Goal: Task Accomplishment & Management: Complete application form

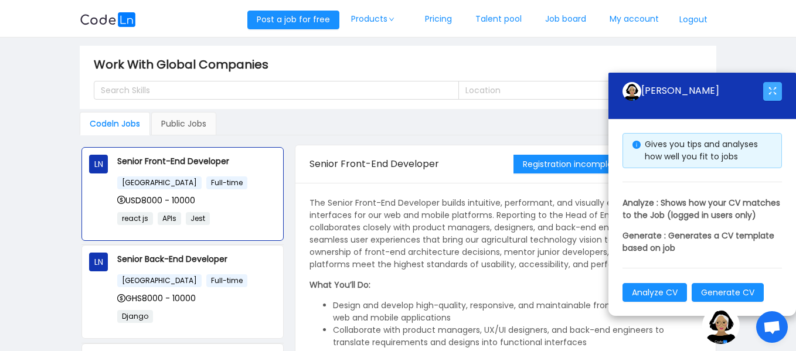
click at [776, 82] on button "button" at bounding box center [772, 91] width 19 height 19
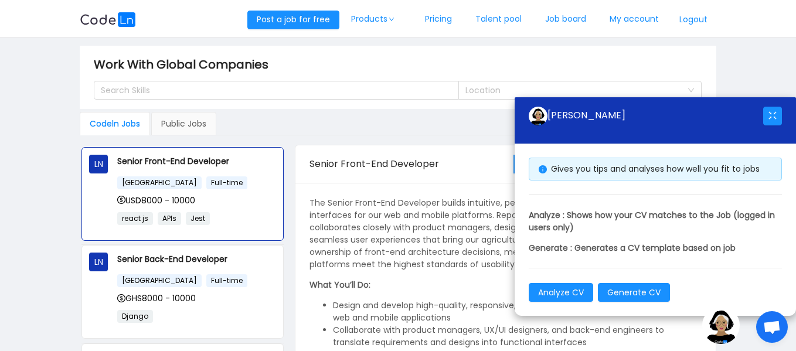
click at [756, 80] on main "Work With Global Companies Search Skills Location Codeln Jobs Public Jobs LN Se…" at bounding box center [398, 219] width 796 height 364
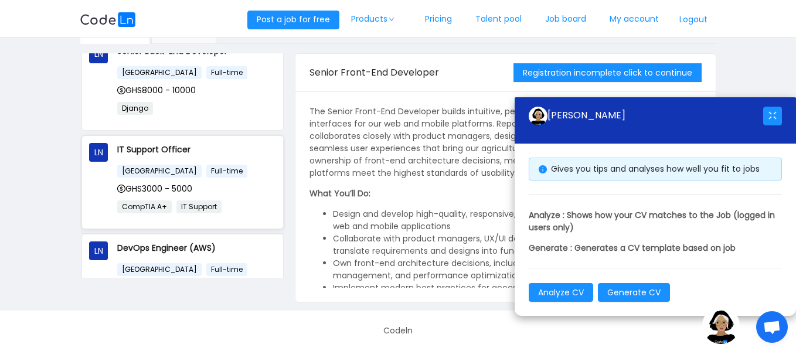
scroll to position [117, 0]
click at [220, 167] on div "Ghana Full-time" at bounding box center [196, 169] width 158 height 13
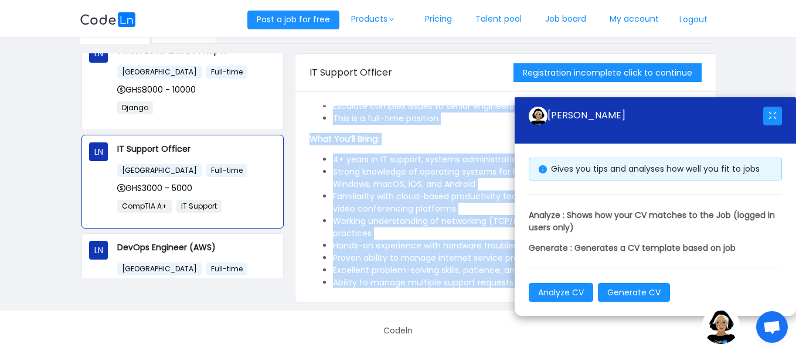
scroll to position [663, 0]
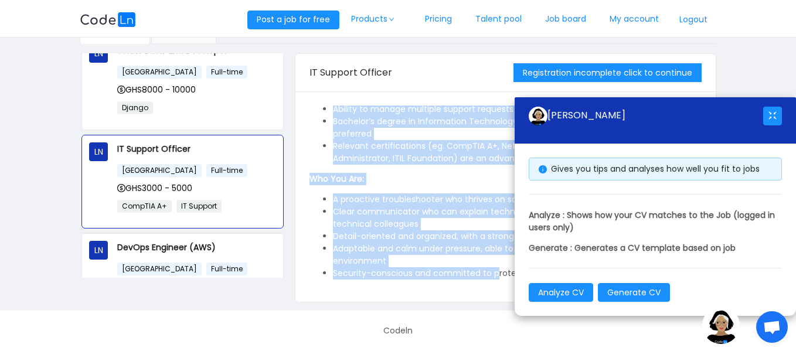
drag, startPoint x: 311, startPoint y: 111, endPoint x: 496, endPoint y: 291, distance: 258.1
click at [496, 291] on div "The IT Support Officer ensures that our technology infrastructure — hardware, s…" at bounding box center [505, 196] width 420 height 210
copy div "The IT Support Officer ensures that our technology infrastructure — hardware, s…"
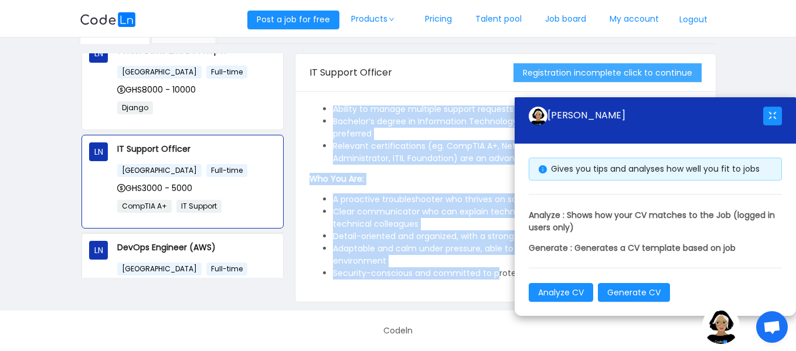
click at [652, 67] on button "Registration incomplete click to continue" at bounding box center [607, 72] width 188 height 19
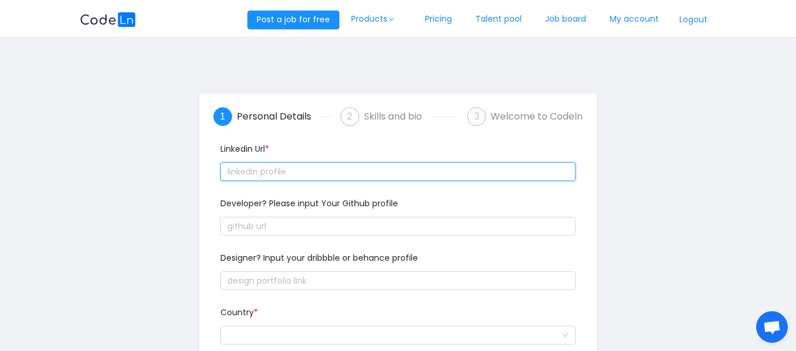
click at [322, 172] on input "text" at bounding box center [397, 171] width 355 height 19
paste input "text"
click at [335, 177] on input "text" at bounding box center [397, 171] width 355 height 19
click at [340, 171] on input "text" at bounding box center [397, 171] width 355 height 19
click at [342, 170] on input "text" at bounding box center [397, 171] width 355 height 19
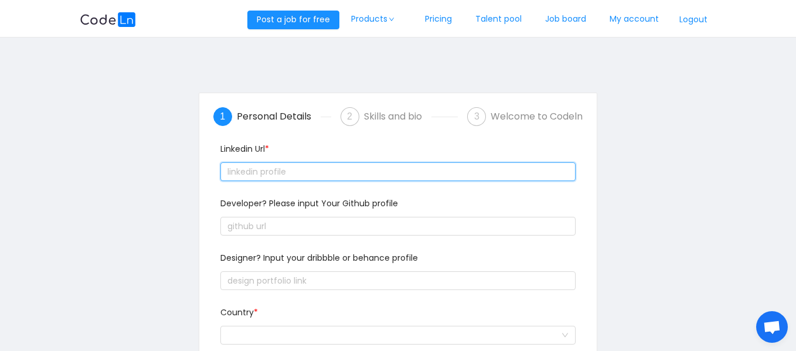
click at [342, 170] on input "text" at bounding box center [397, 171] width 355 height 19
paste input "text"
click at [376, 166] on input "text" at bounding box center [397, 171] width 355 height 19
paste input "text"
click at [265, 171] on input "text" at bounding box center [397, 171] width 355 height 19
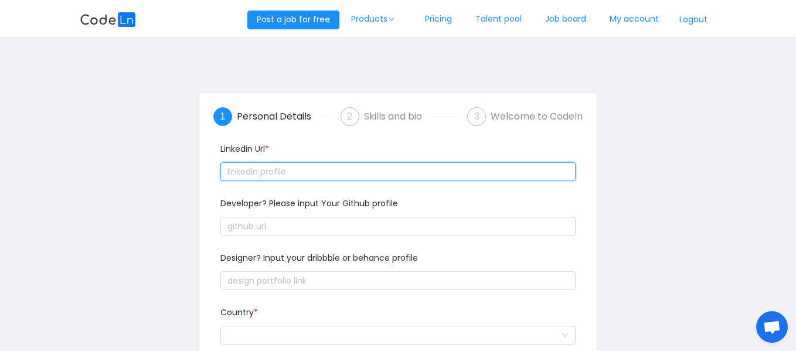
paste input "text"
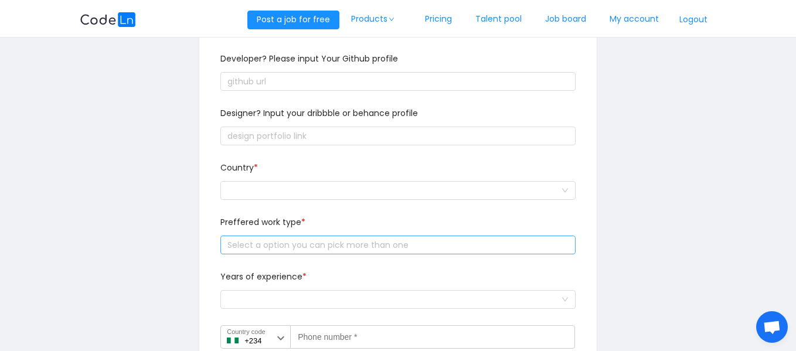
scroll to position [59, 0]
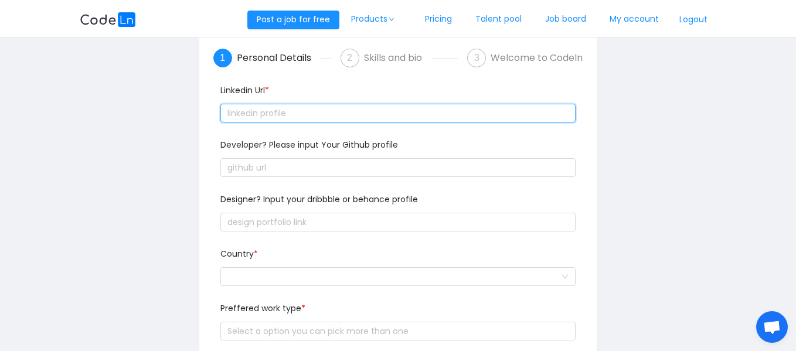
click at [264, 119] on input "text" at bounding box center [397, 113] width 355 height 19
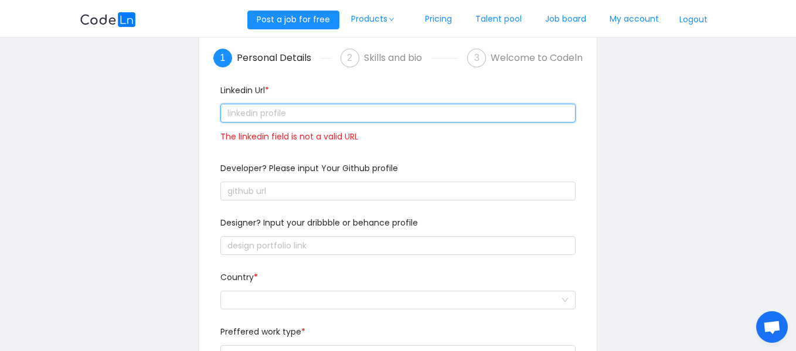
paste input "text"
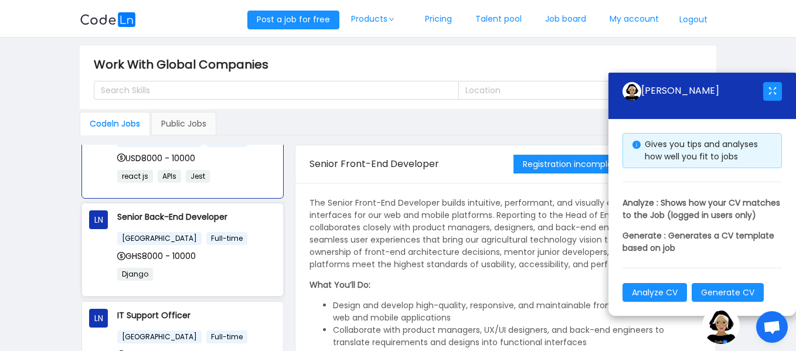
scroll to position [117, 0]
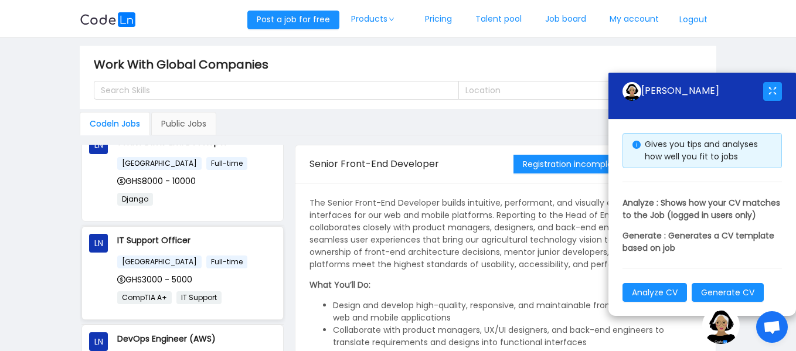
click at [225, 251] on div "IT Support Officer [GEOGRAPHIC_DATA] Full-time GHS3000 - 5000 CompTIA A+ IT Sup…" at bounding box center [196, 273] width 158 height 79
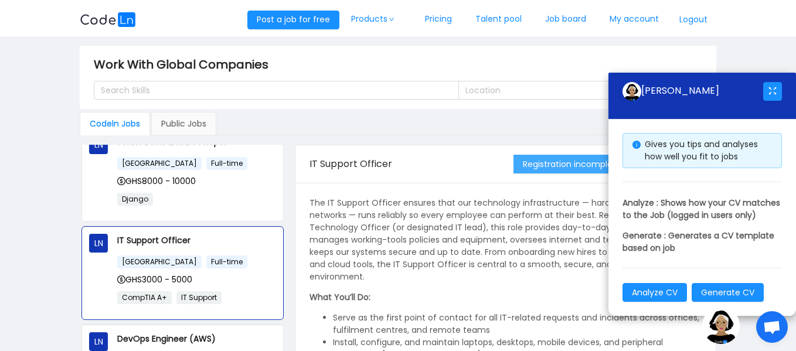
click at [591, 169] on button "Registration incomplete click to continue" at bounding box center [607, 164] width 188 height 19
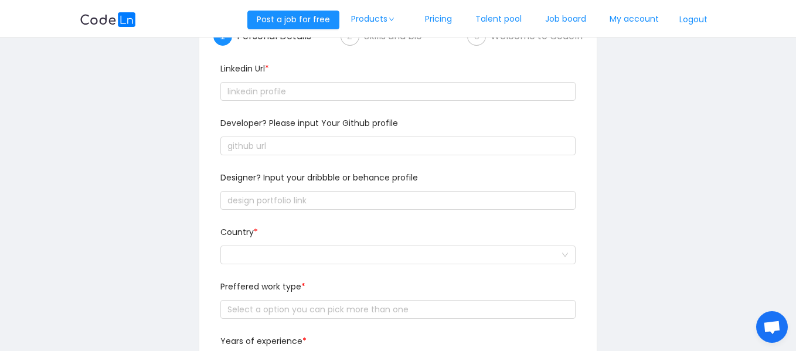
scroll to position [117, 0]
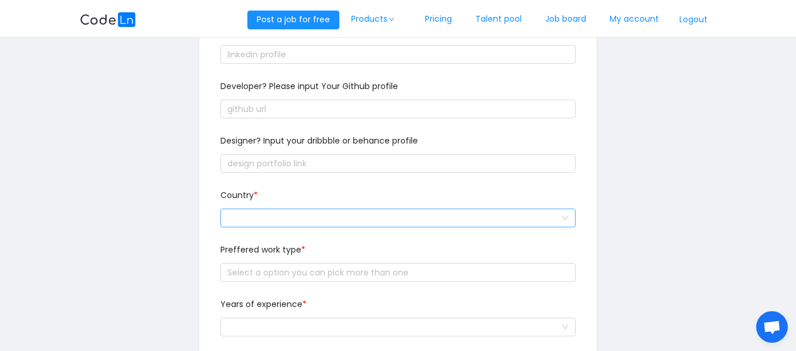
click at [303, 217] on div at bounding box center [393, 218] width 333 height 18
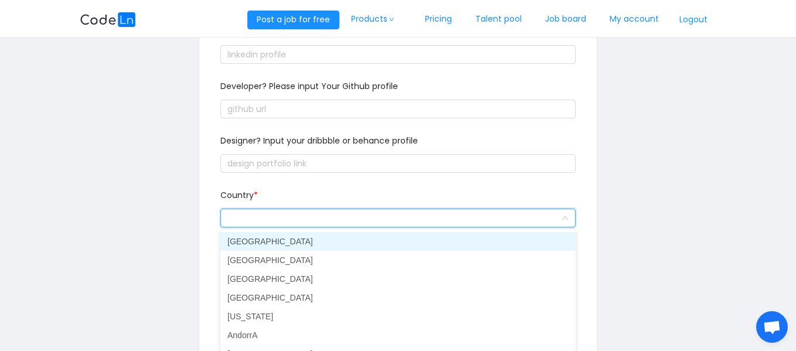
click at [310, 216] on input at bounding box center [393, 218] width 333 height 18
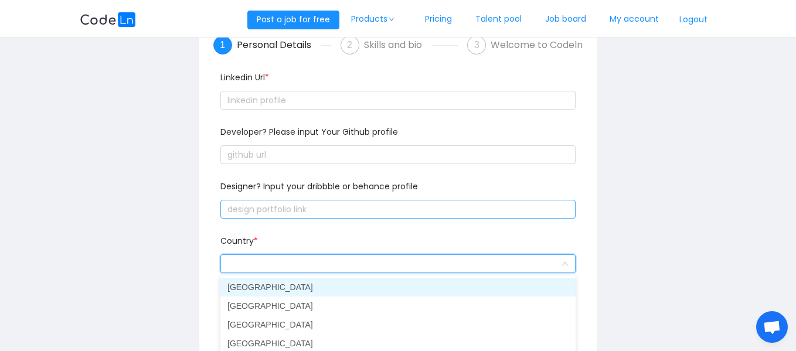
scroll to position [59, 0]
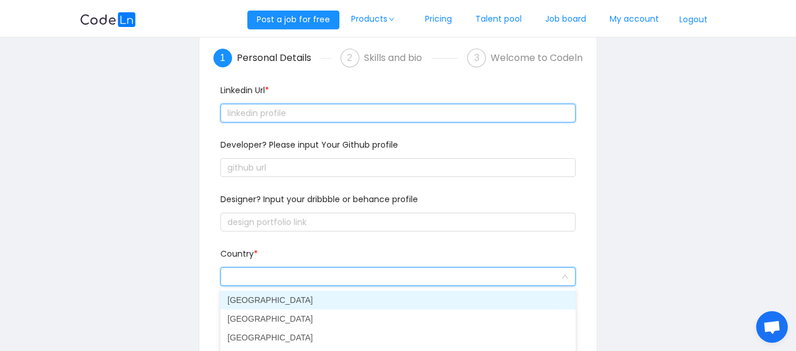
click at [310, 118] on input "text" at bounding box center [397, 113] width 355 height 19
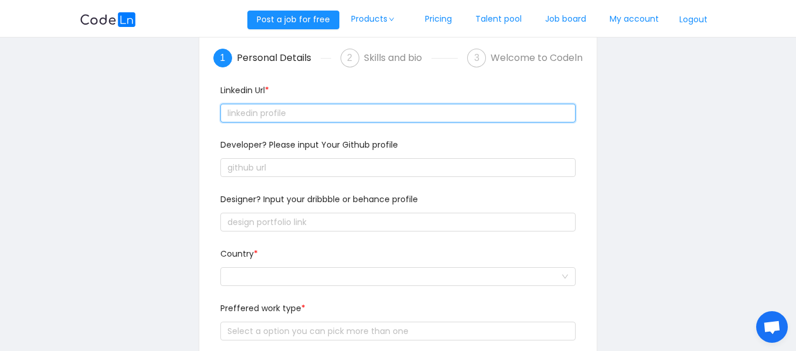
paste input "text"
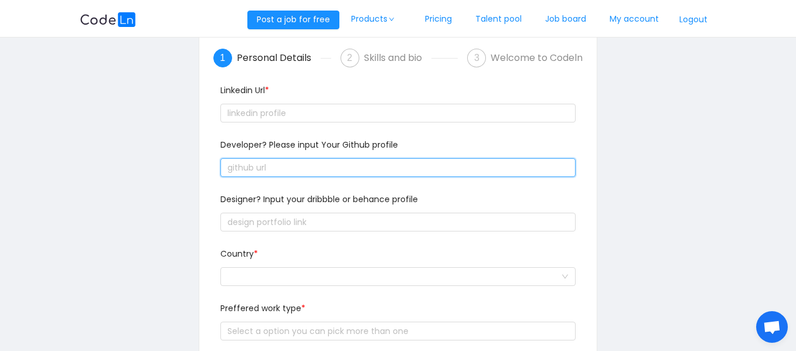
paste input "text"
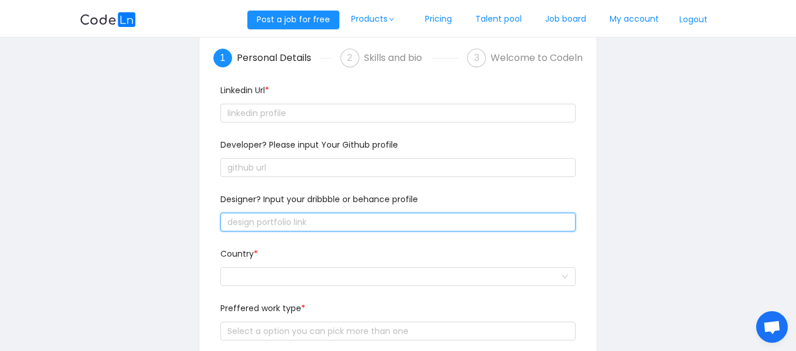
click at [335, 224] on input "text" at bounding box center [397, 222] width 355 height 19
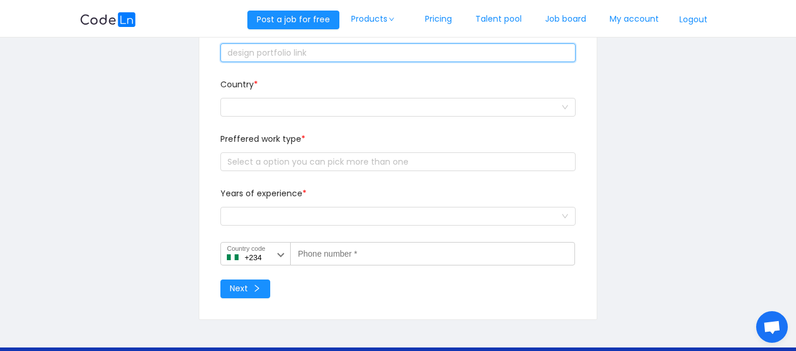
scroll to position [224, 0]
